Goal: Transaction & Acquisition: Subscribe to service/newsletter

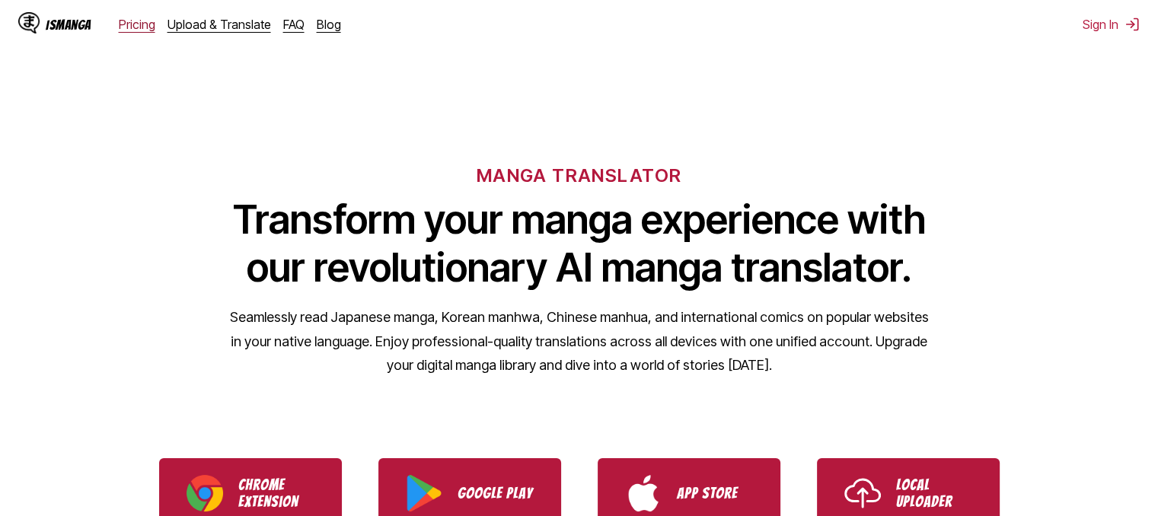
click at [128, 24] on link "Pricing" at bounding box center [137, 24] width 37 height 15
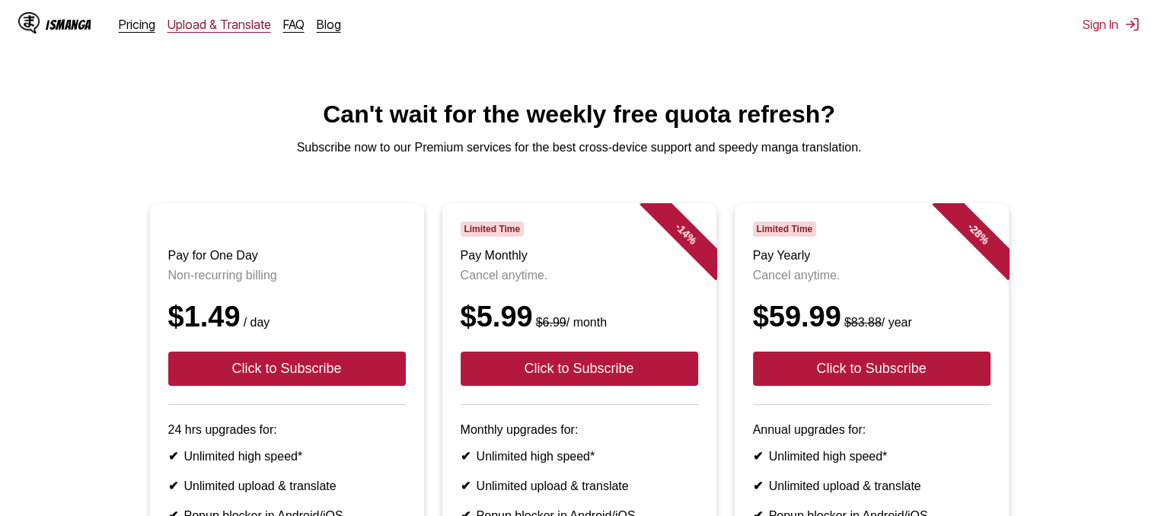
click at [213, 25] on link "Upload & Translate" at bounding box center [220, 24] width 104 height 15
